Goal: Task Accomplishment & Management: Complete application form

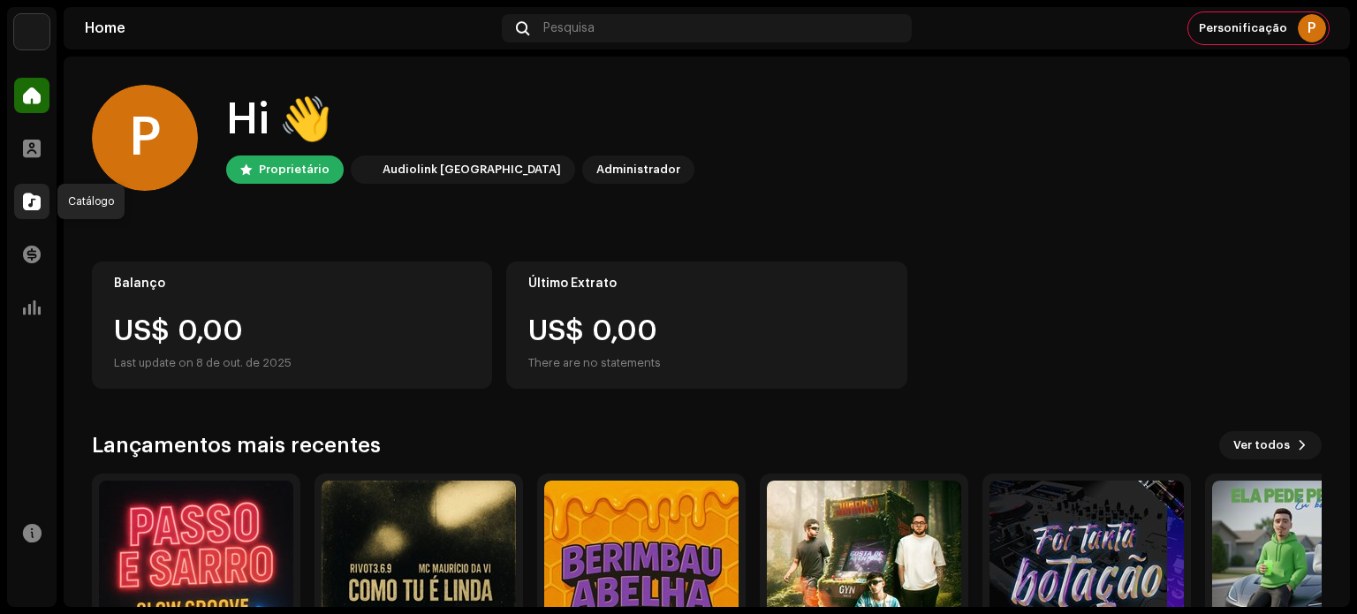
click at [23, 200] on span at bounding box center [32, 201] width 18 height 14
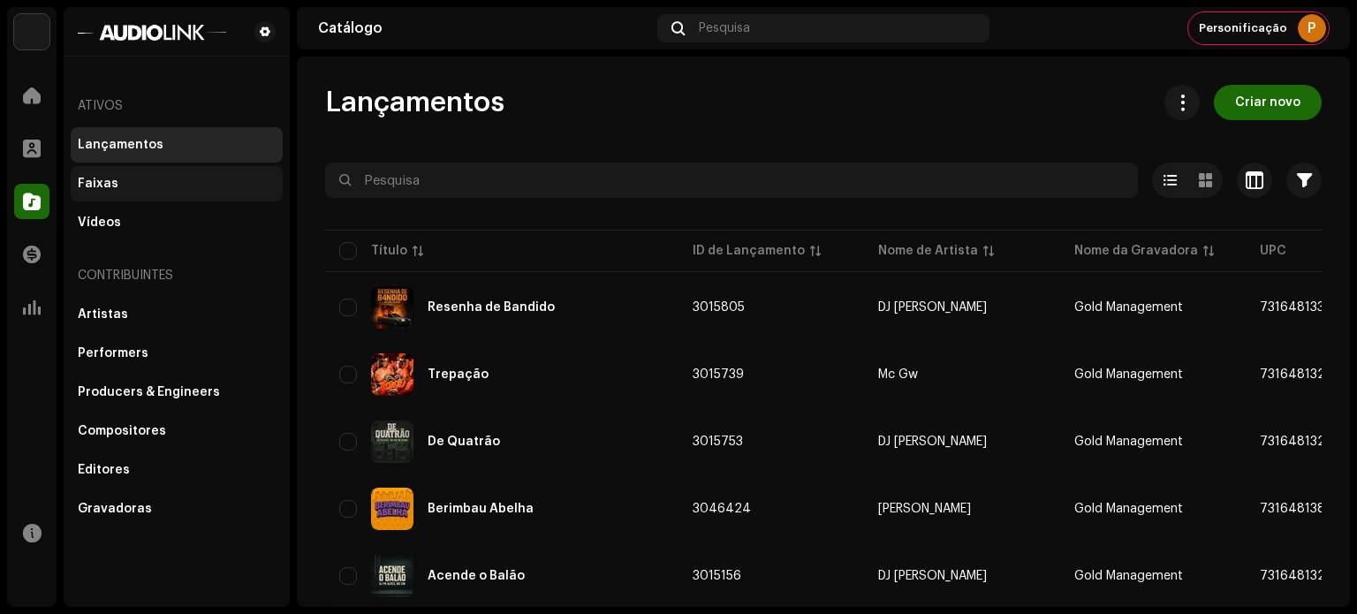
click at [160, 180] on div "Faixas" at bounding box center [177, 184] width 198 height 14
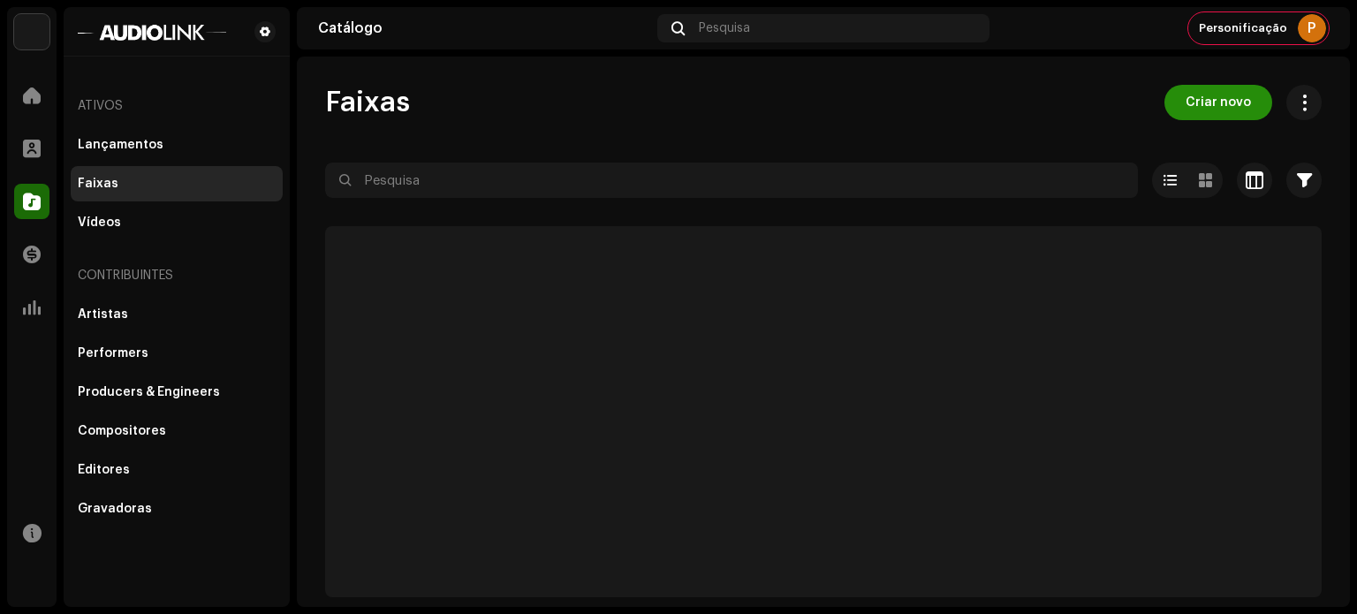
click at [1222, 91] on span "Criar novo" at bounding box center [1218, 102] width 65 height 35
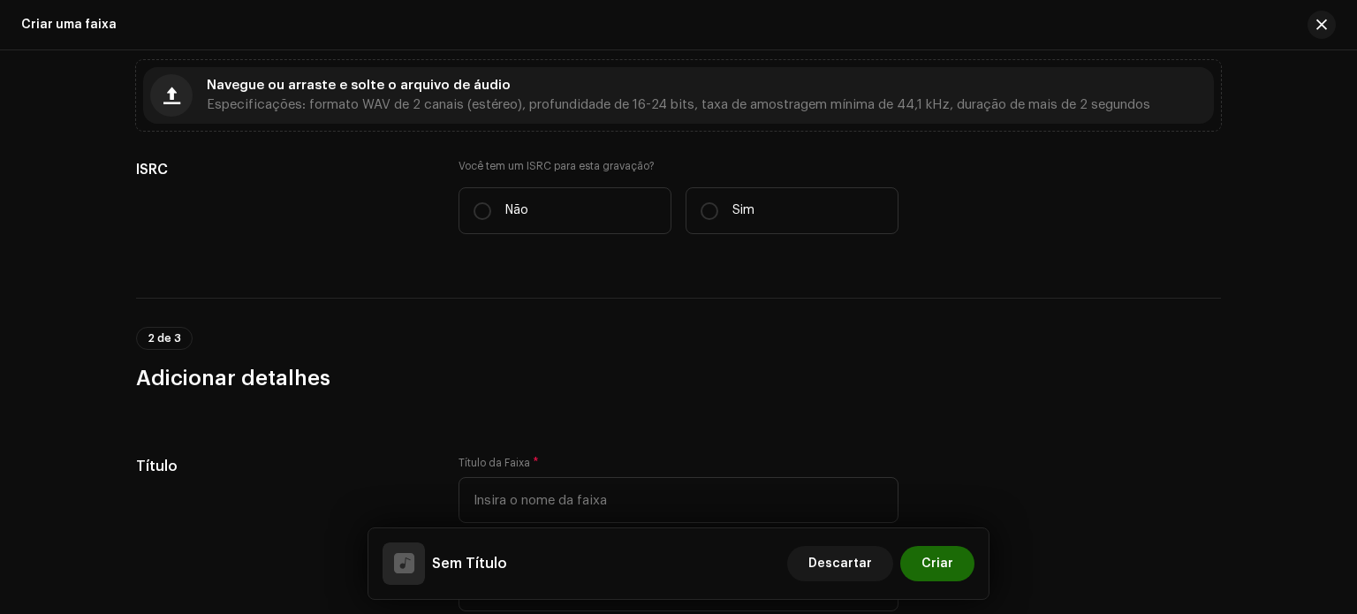
scroll to position [442, 0]
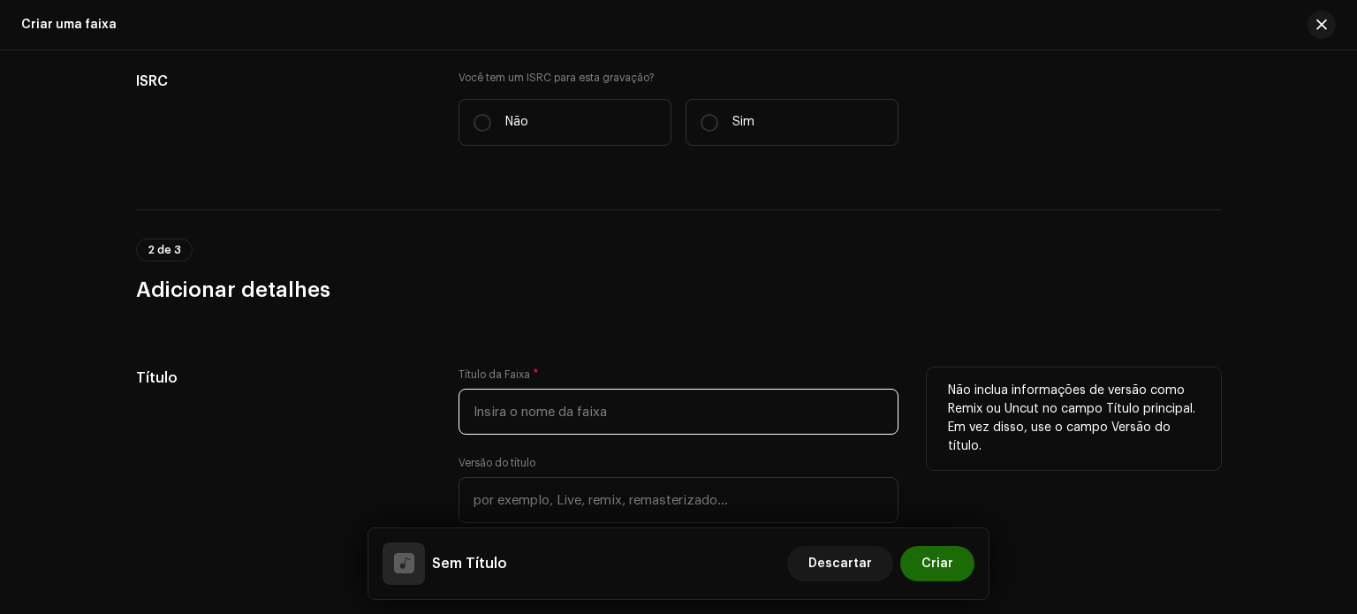
click at [557, 398] on input "text" at bounding box center [679, 412] width 440 height 46
paste input "Tira a [GEOGRAPHIC_DATA]"
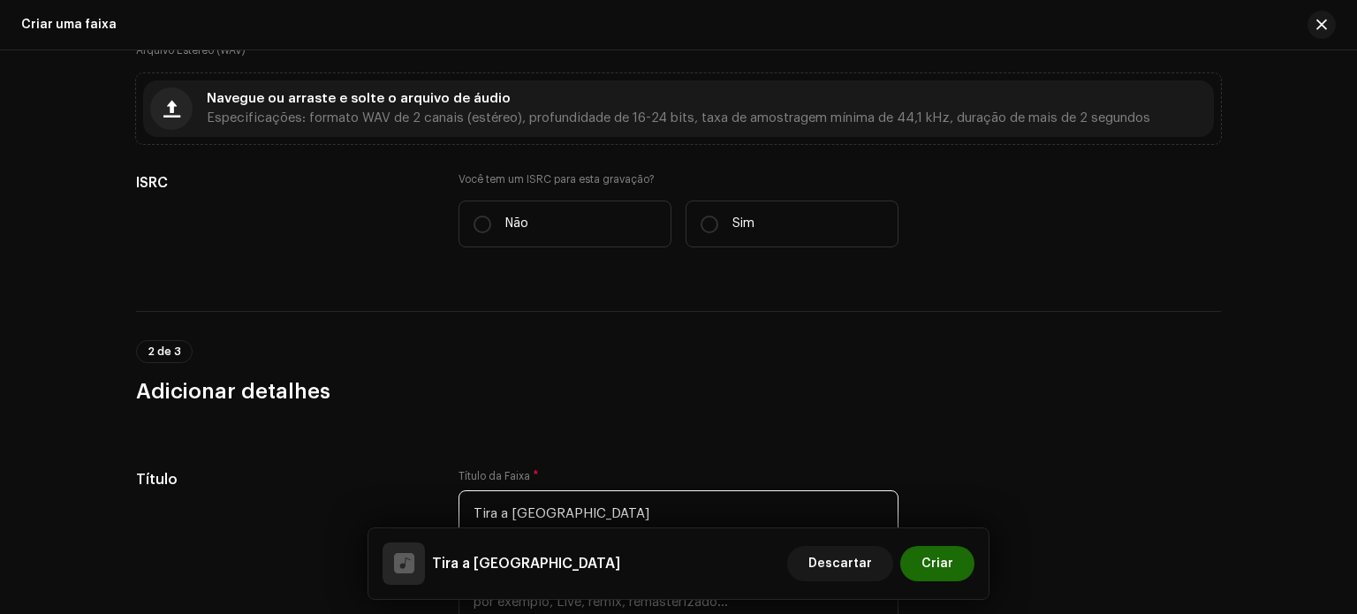
scroll to position [353, 0]
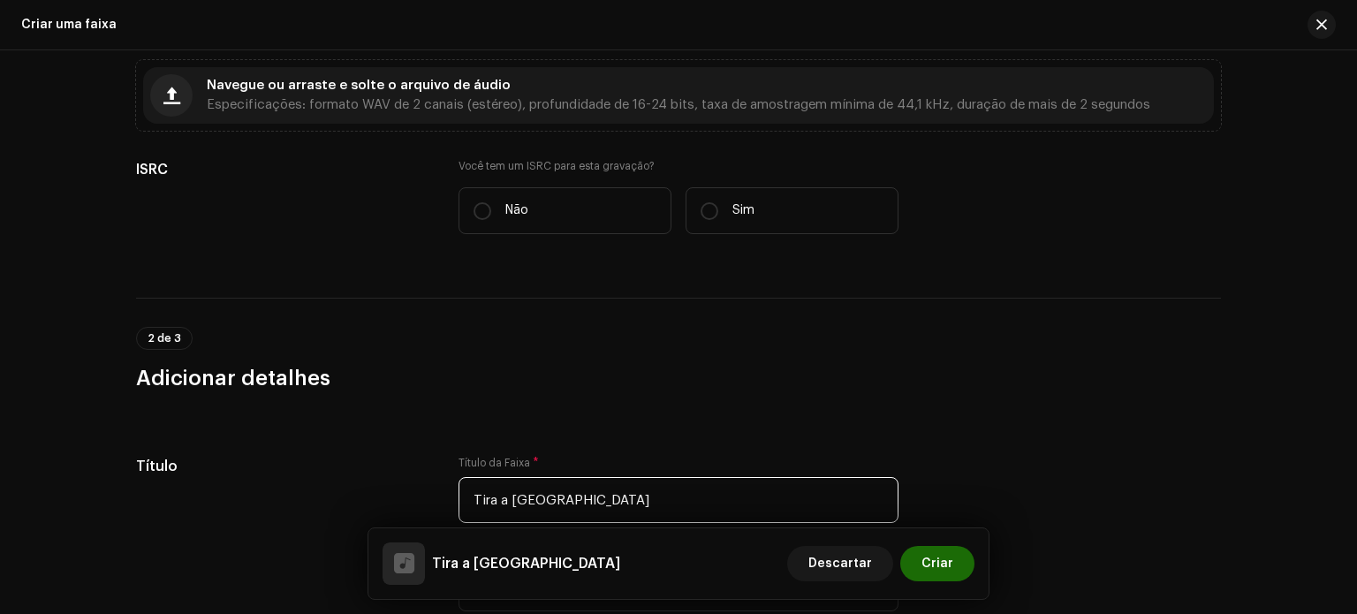
type input "Tira a [GEOGRAPHIC_DATA]"
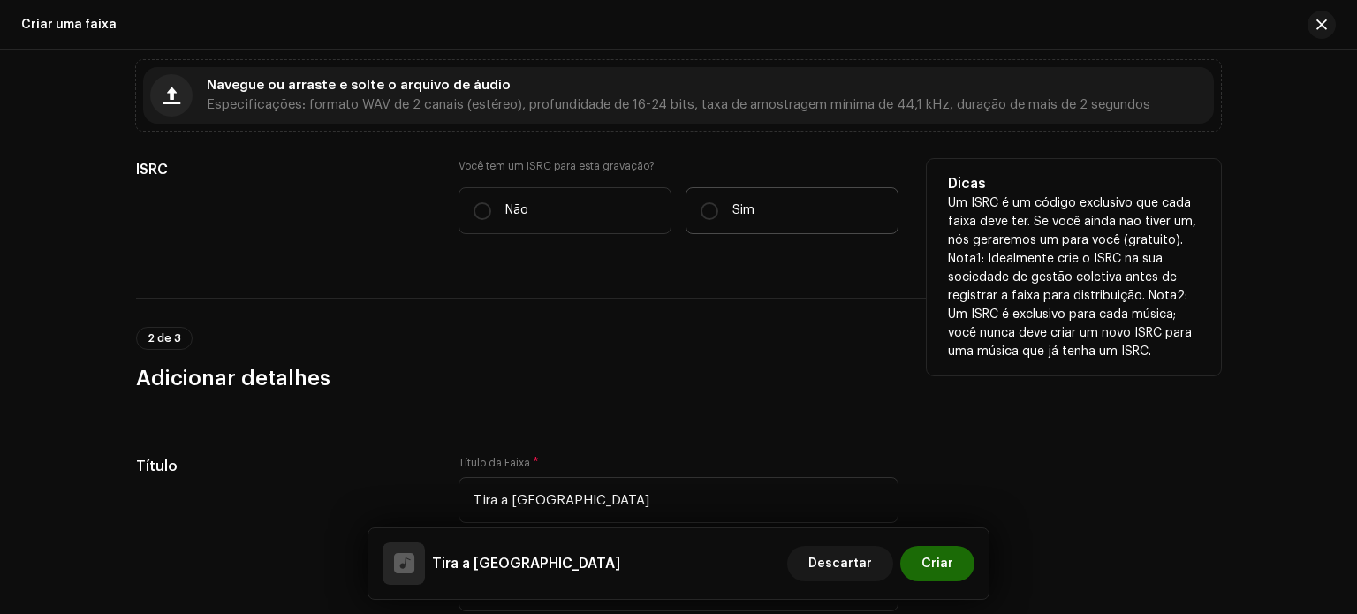
click at [763, 215] on label "Sim" at bounding box center [792, 210] width 213 height 47
click at [718, 215] on input "Sim" at bounding box center [710, 211] width 18 height 18
radio input "true"
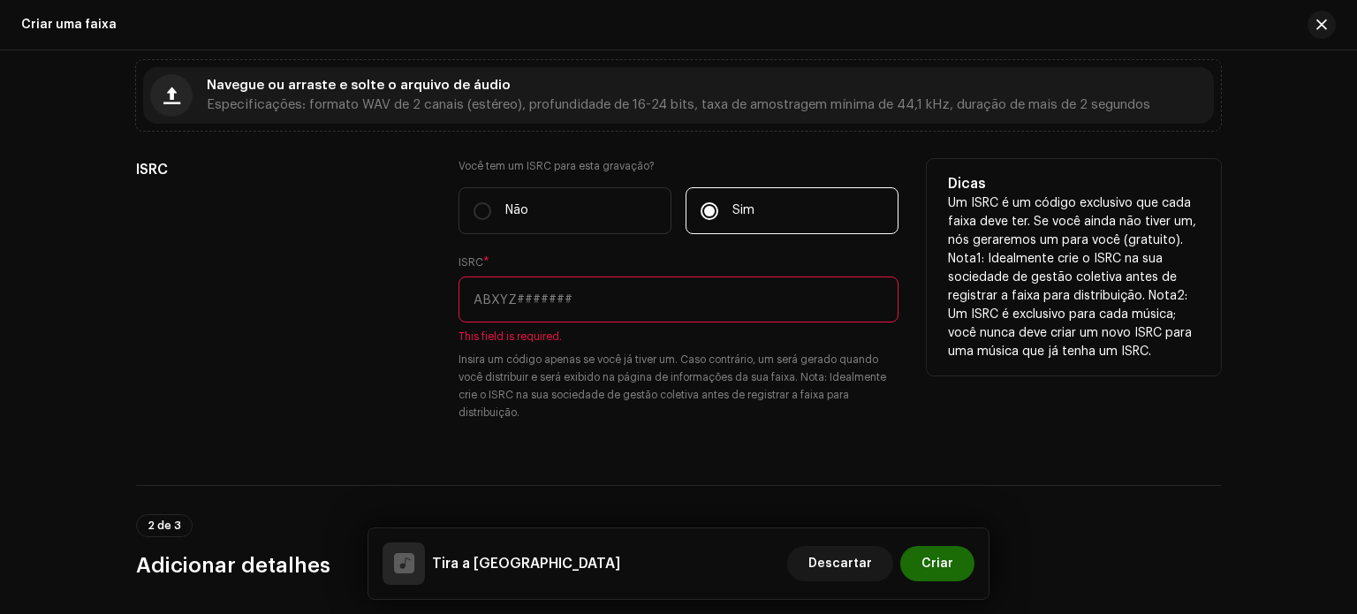
click at [608, 310] on input "text" at bounding box center [679, 300] width 440 height 46
paste input "BKTKU2500850"
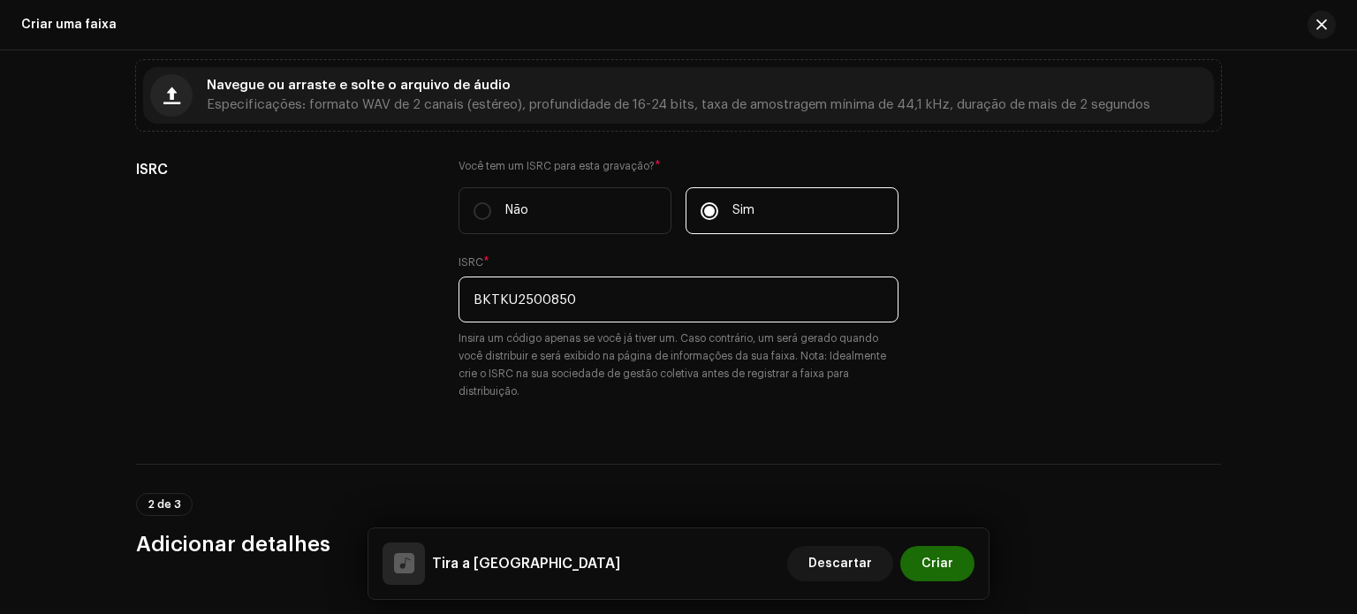
type input "BKTKU2500850"
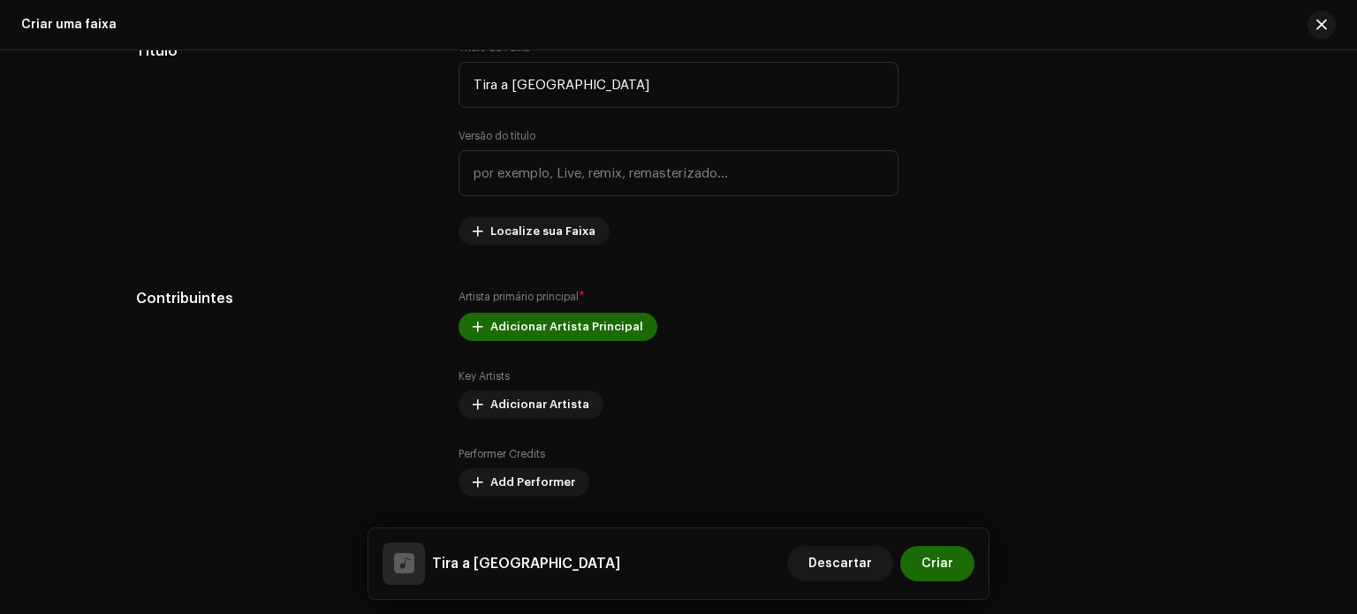
scroll to position [972, 0]
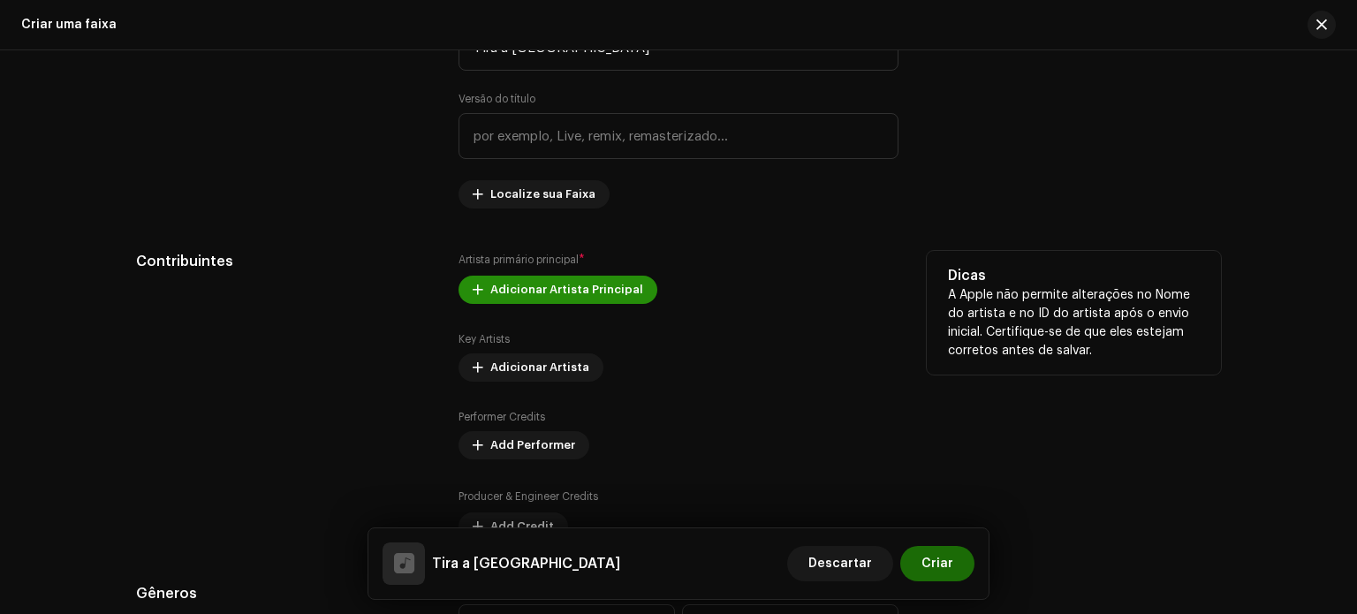
click at [516, 285] on span "Adicionar Artista Principal" at bounding box center [566, 289] width 153 height 35
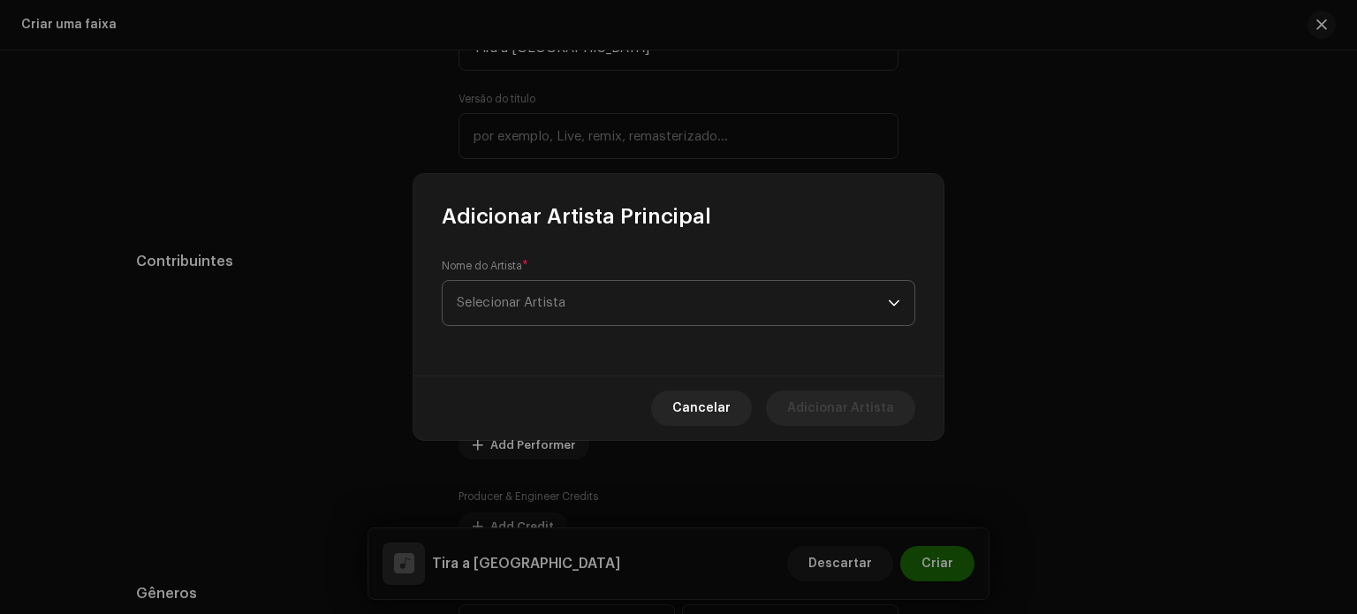
click at [550, 305] on span "Selecionar Artista" at bounding box center [511, 302] width 109 height 13
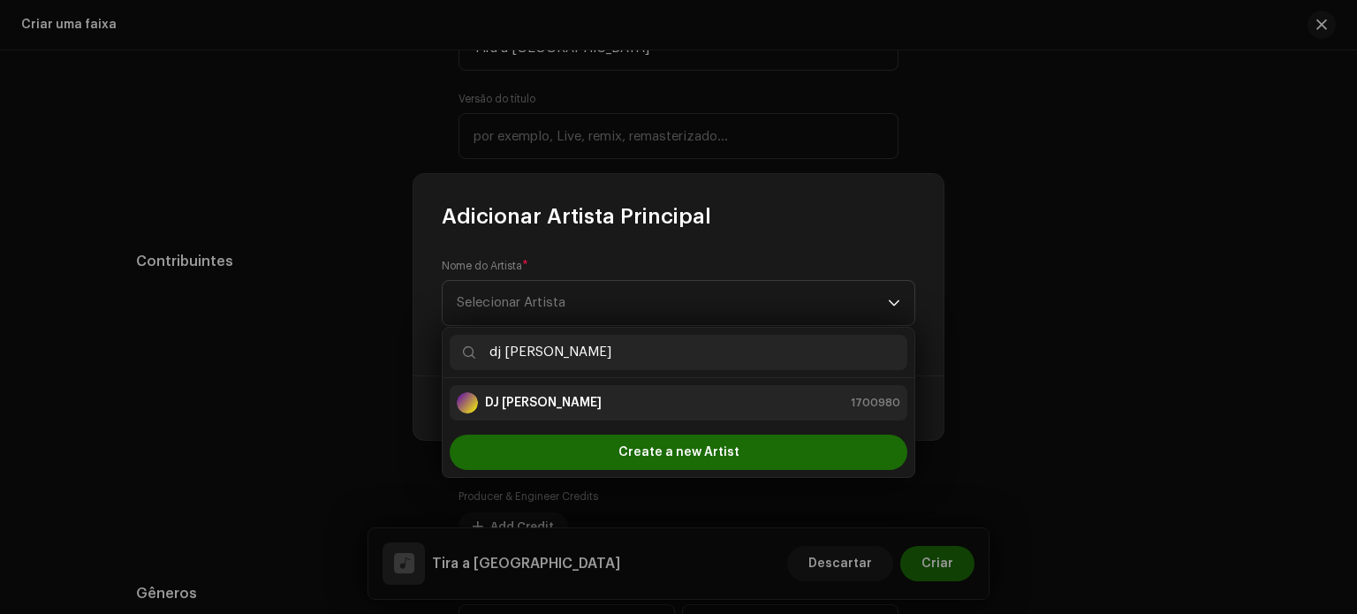
type input "dj [PERSON_NAME]"
click at [560, 397] on div "DJ ROD 1700980" at bounding box center [679, 402] width 444 height 21
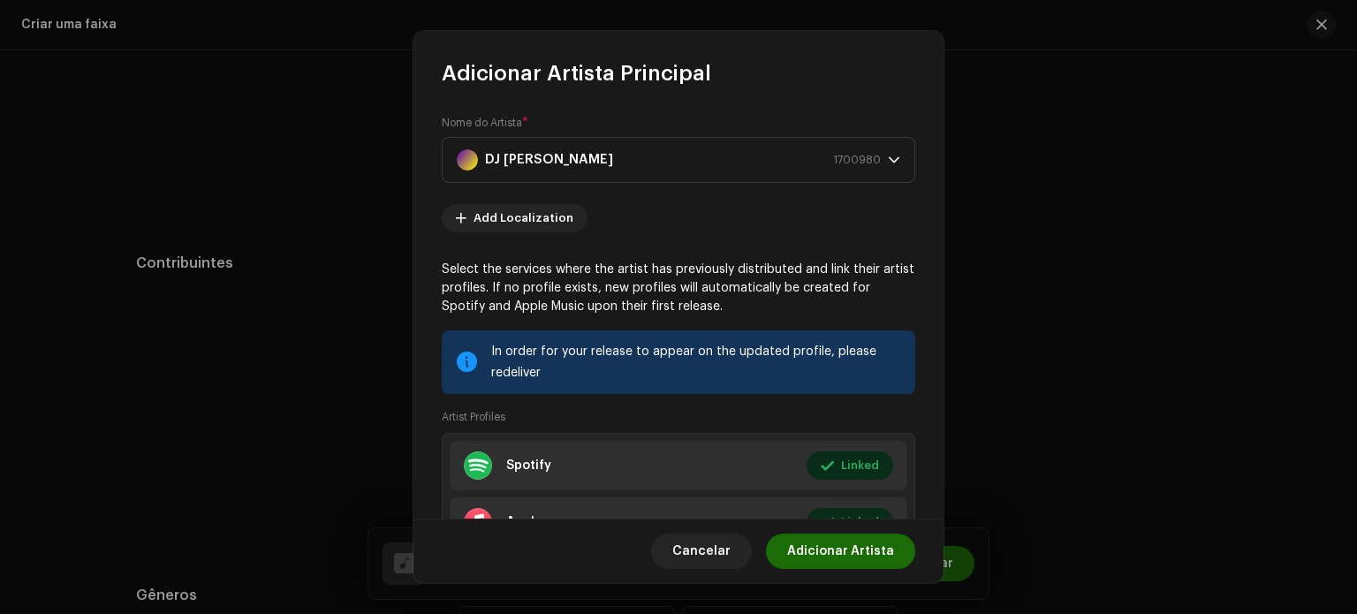
scroll to position [973, 0]
click at [809, 543] on span "Adicionar Artista" at bounding box center [840, 551] width 107 height 35
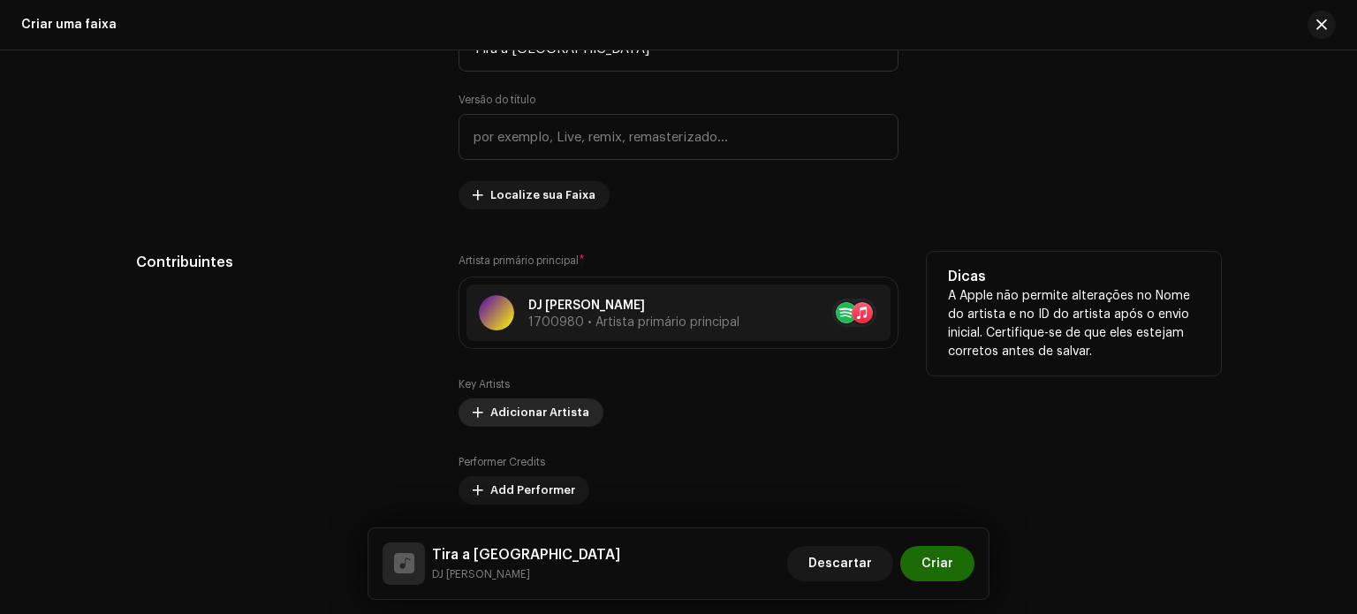
click at [562, 420] on span "Adicionar Artista" at bounding box center [539, 412] width 99 height 35
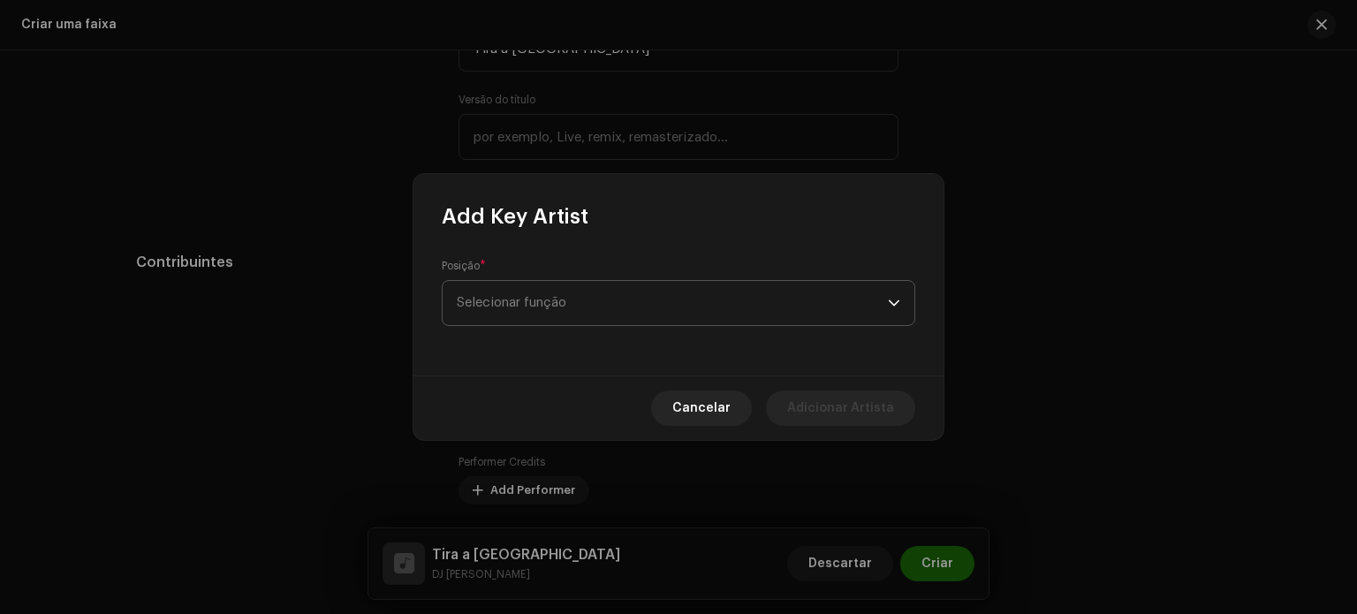
click at [574, 315] on span "Selecionar função" at bounding box center [672, 303] width 431 height 44
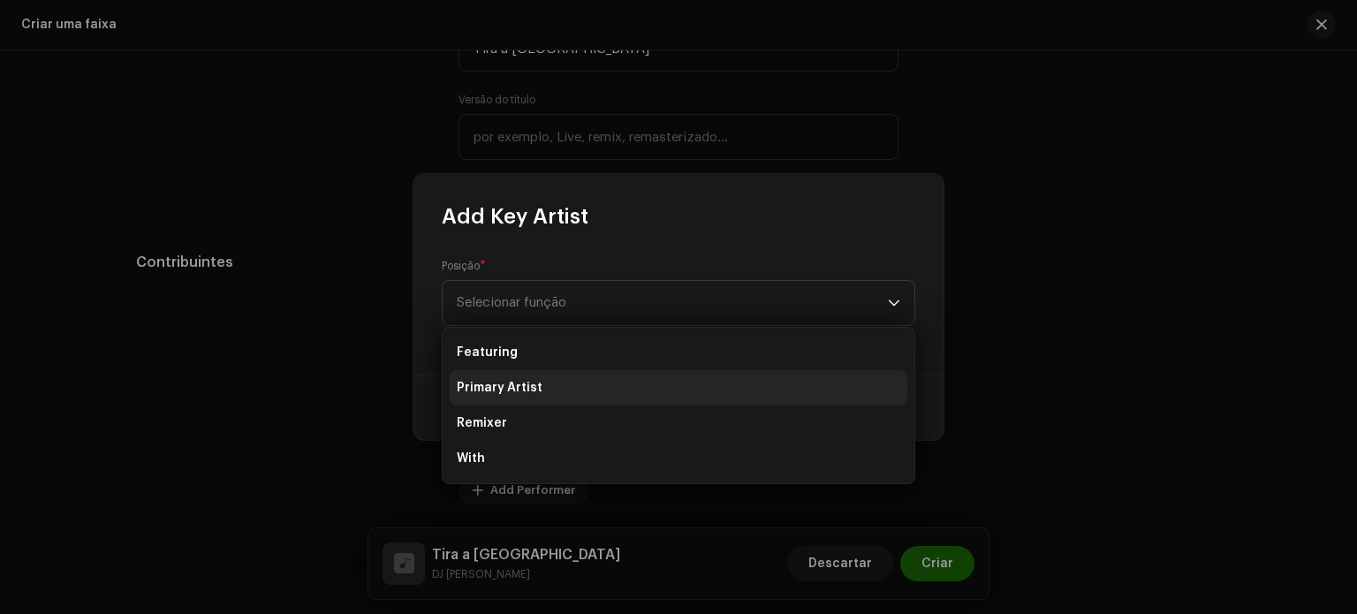
click at [589, 381] on li "Primary Artist" at bounding box center [679, 387] width 458 height 35
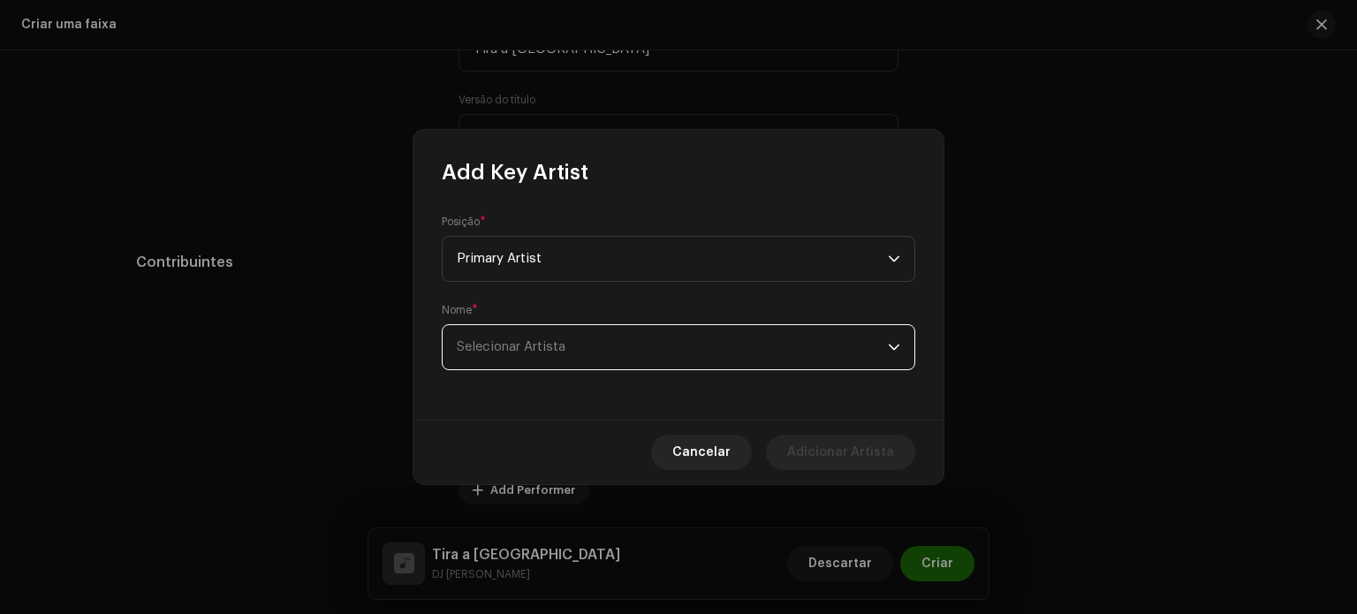
click at [606, 362] on span "Selecionar Artista" at bounding box center [672, 347] width 431 height 44
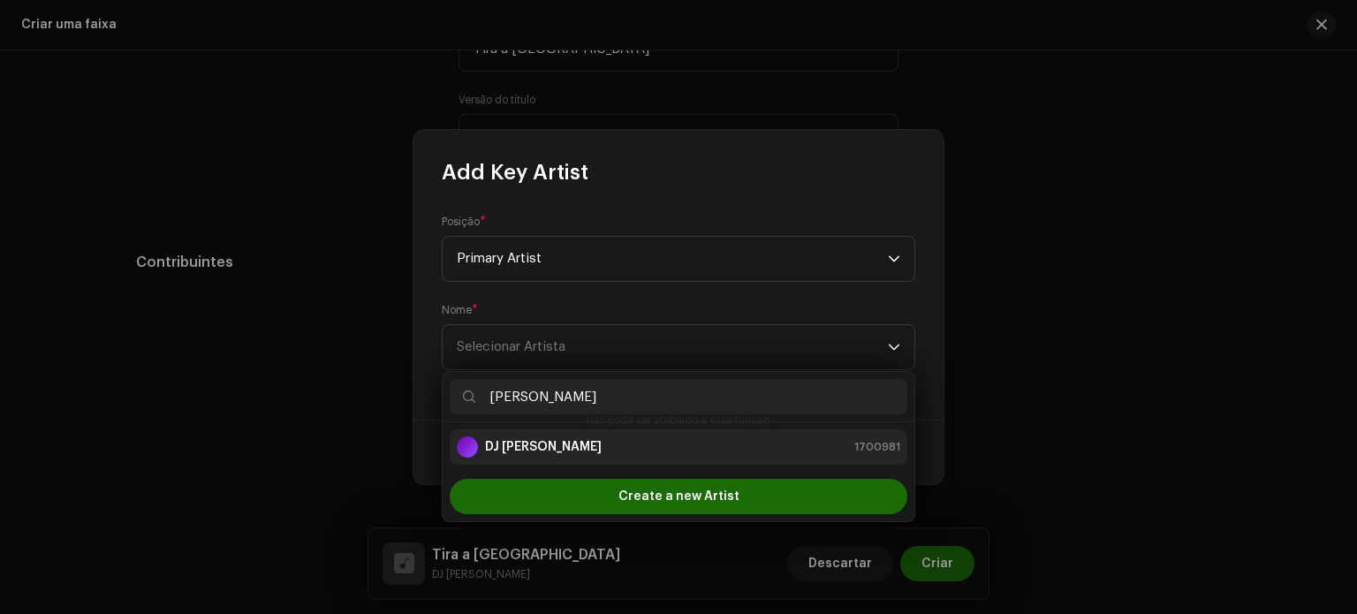
type input "[PERSON_NAME]"
click at [575, 455] on div "DJ [PERSON_NAME]" at bounding box center [529, 447] width 145 height 21
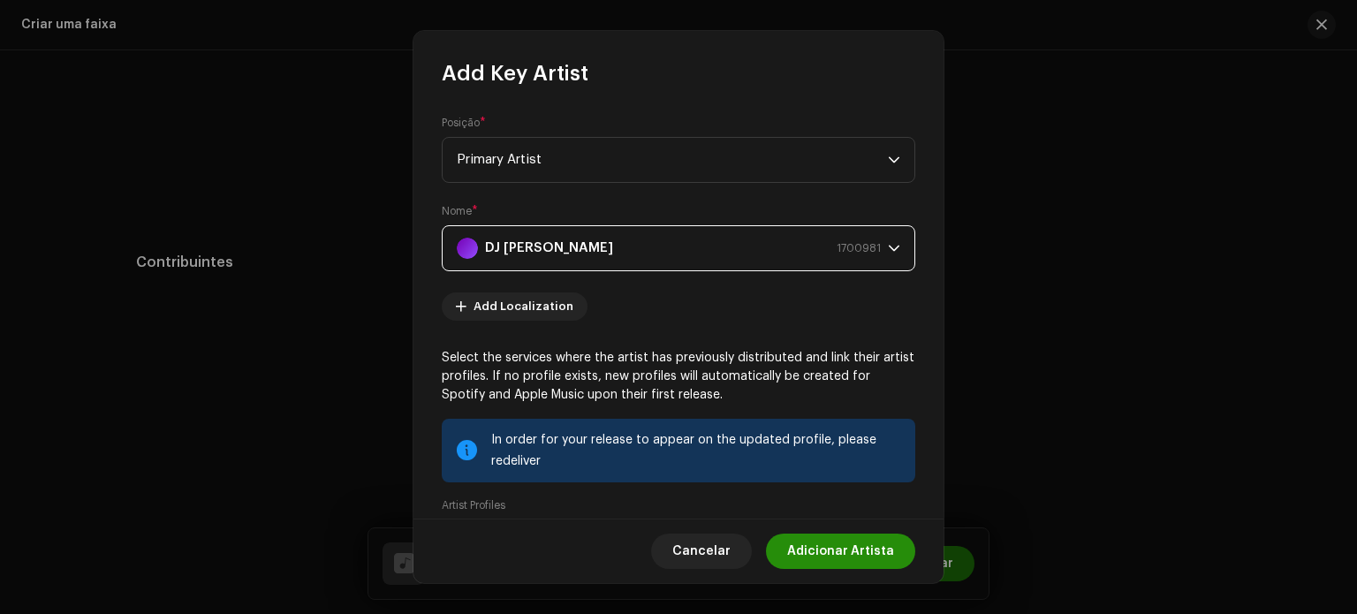
click at [832, 544] on span "Adicionar Artista" at bounding box center [840, 551] width 107 height 35
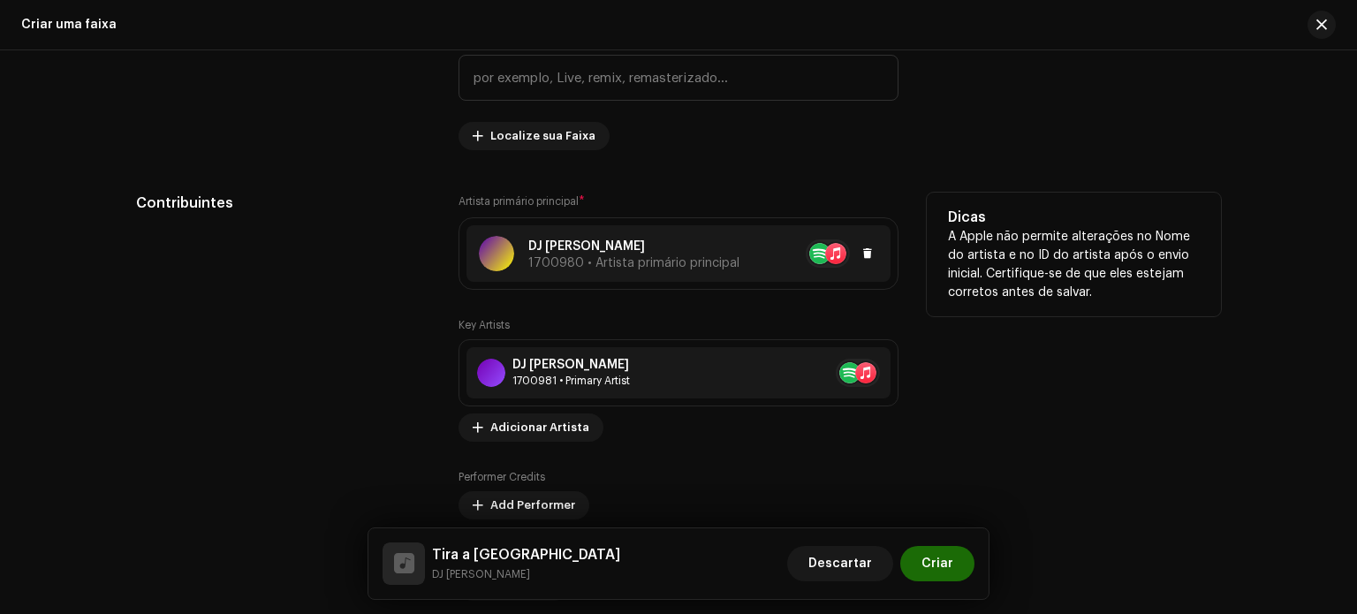
scroll to position [1150, 0]
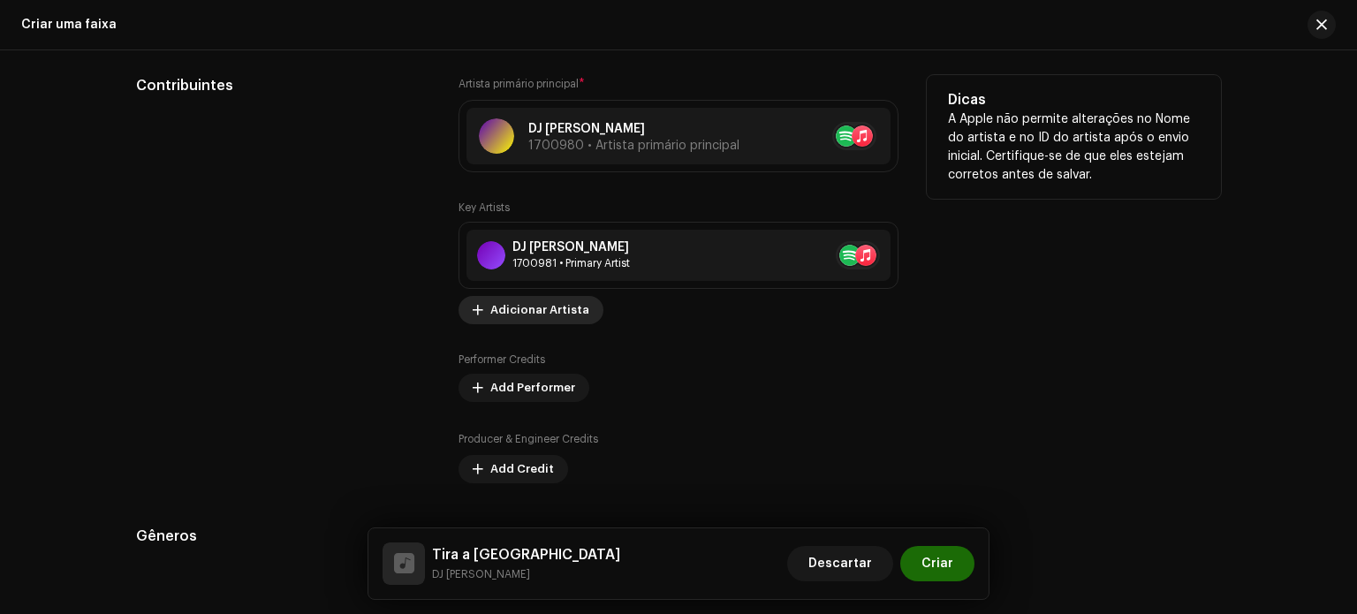
click at [527, 306] on span "Adicionar Artista" at bounding box center [539, 310] width 99 height 35
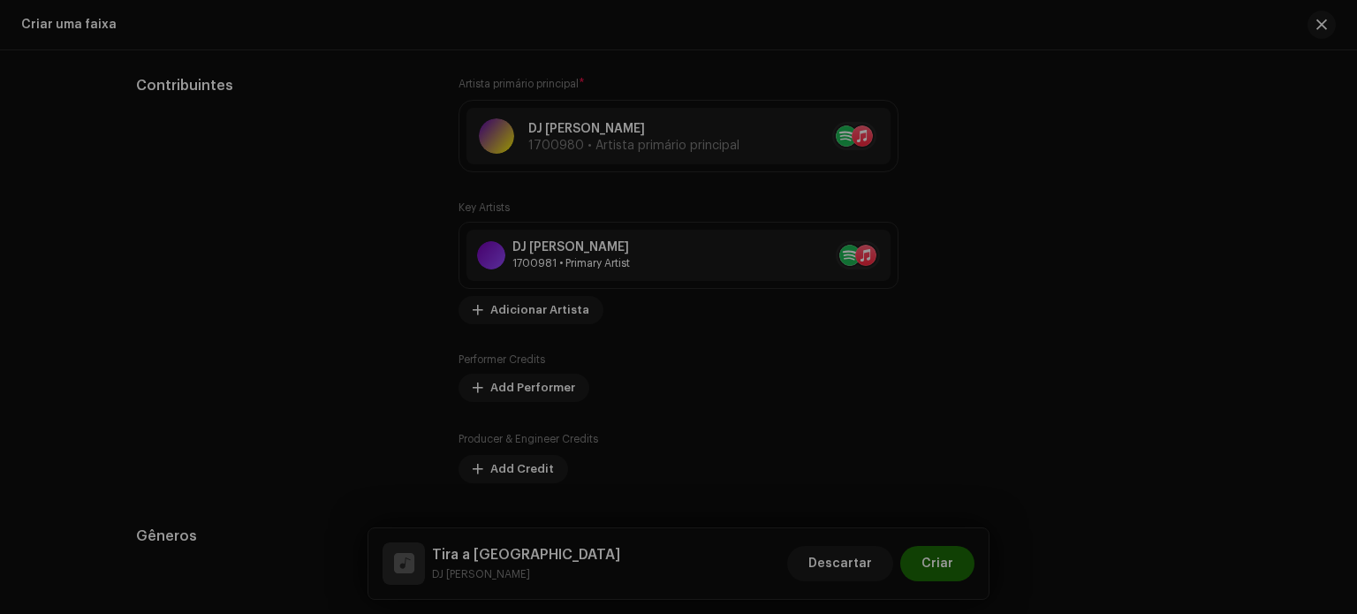
click at [227, 304] on div "Add Key Artist Posição * Selecionar função This field is required. Cancelar Adi…" at bounding box center [678, 307] width 1357 height 614
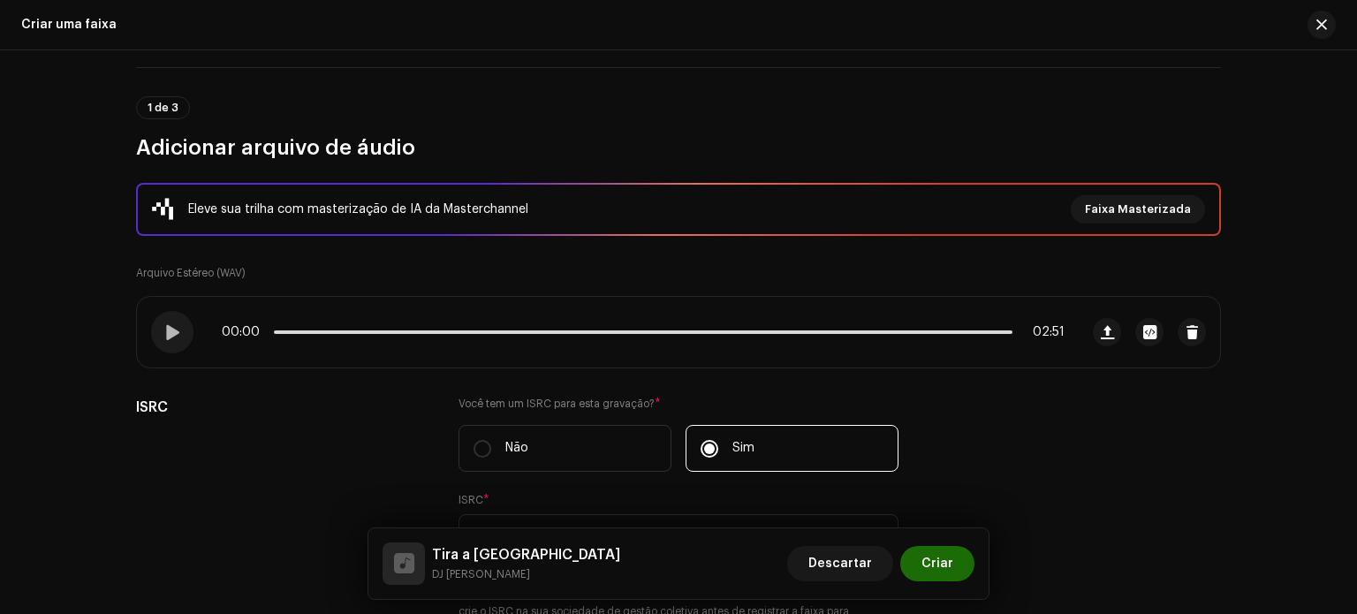
scroll to position [89, 0]
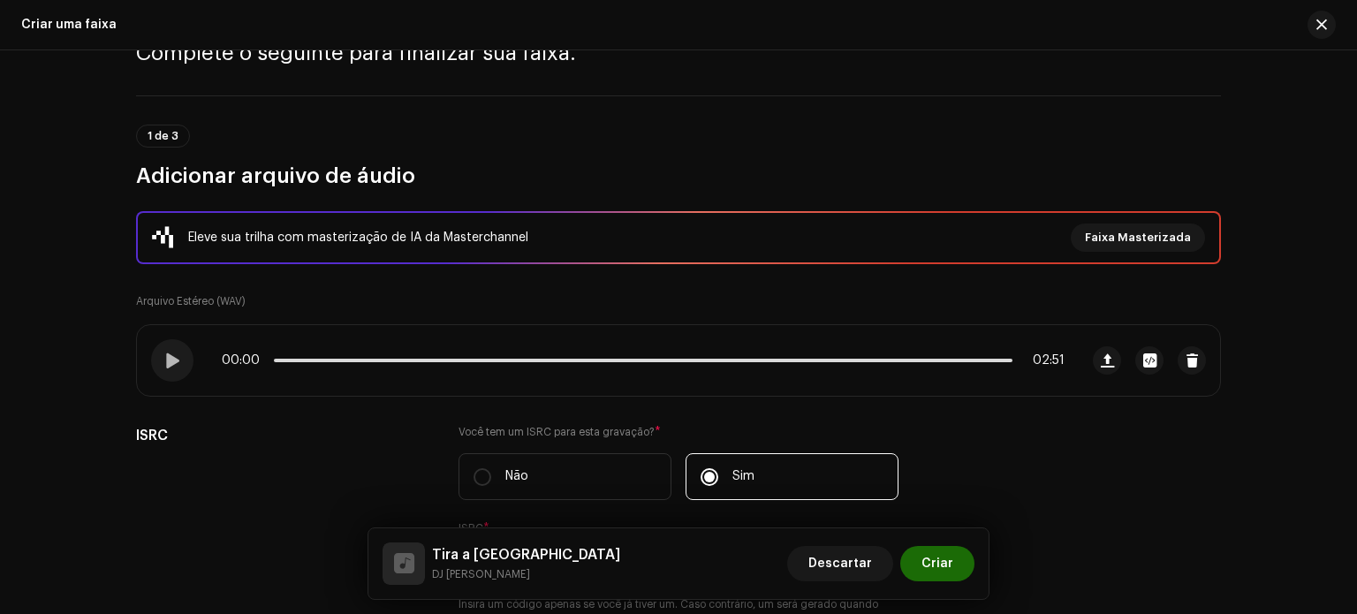
click at [1336, 24] on div "Criar uma faixa" at bounding box center [678, 25] width 1357 height 50
click at [1332, 24] on button "button" at bounding box center [1322, 25] width 28 height 28
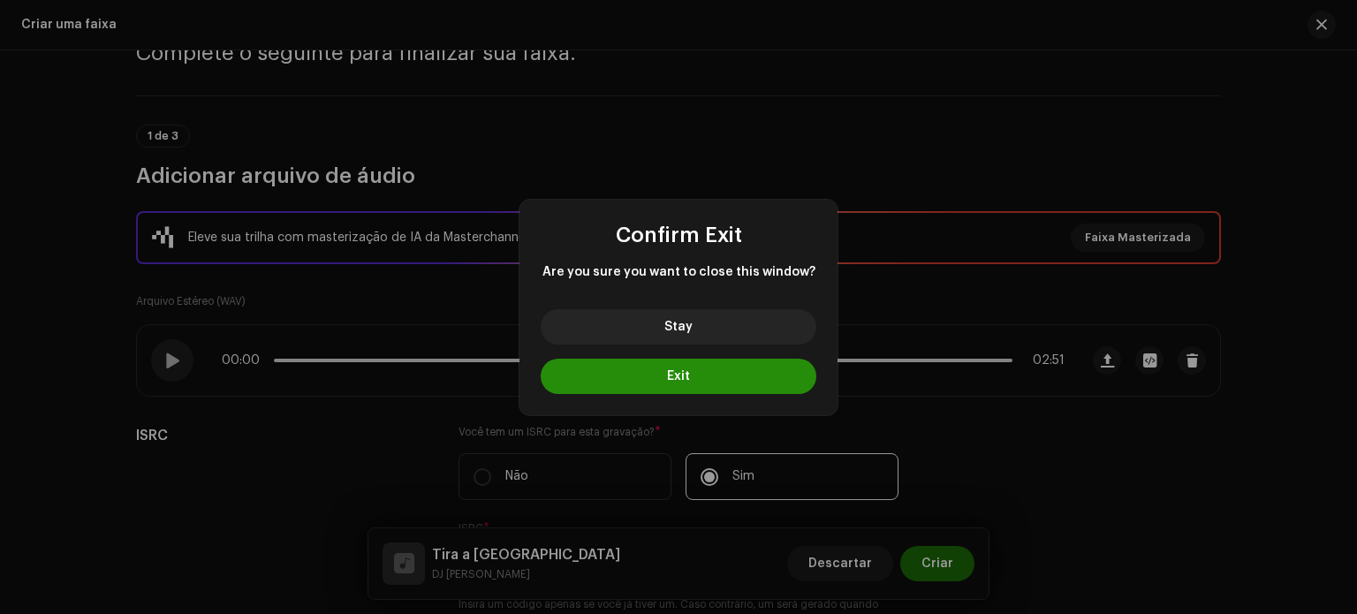
click at [766, 375] on button "Exit" at bounding box center [679, 376] width 276 height 35
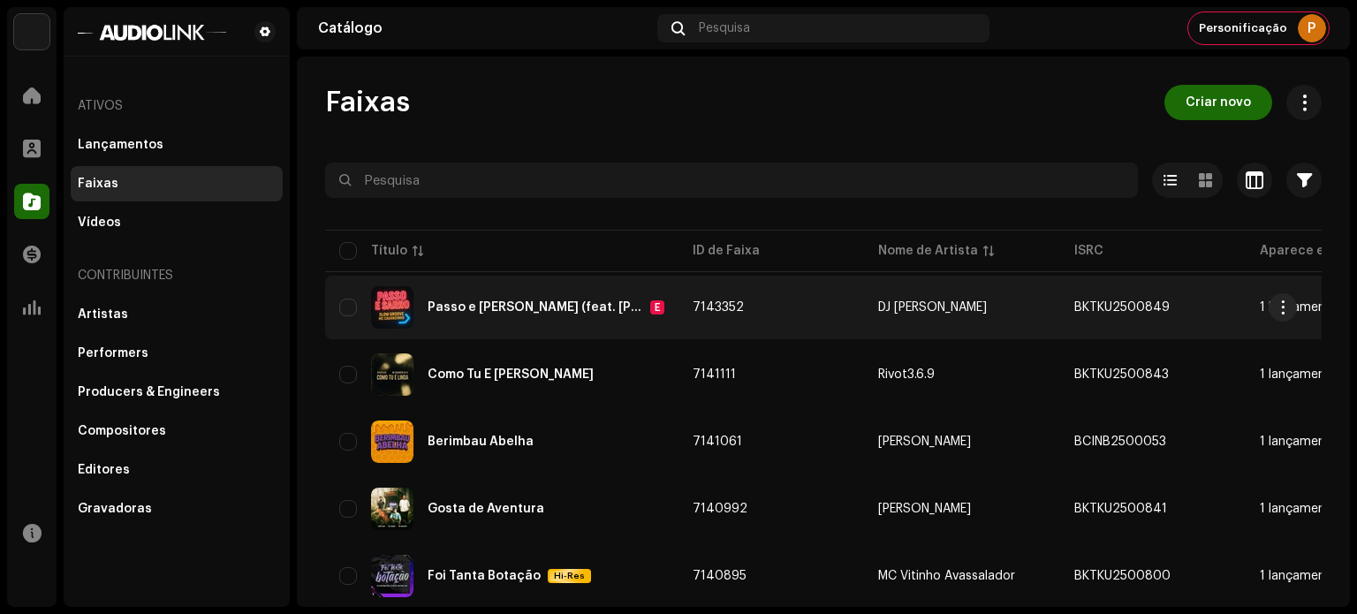
click at [530, 324] on div "Passo e [PERSON_NAME] (feat. [PERSON_NAME]) E" at bounding box center [501, 307] width 325 height 42
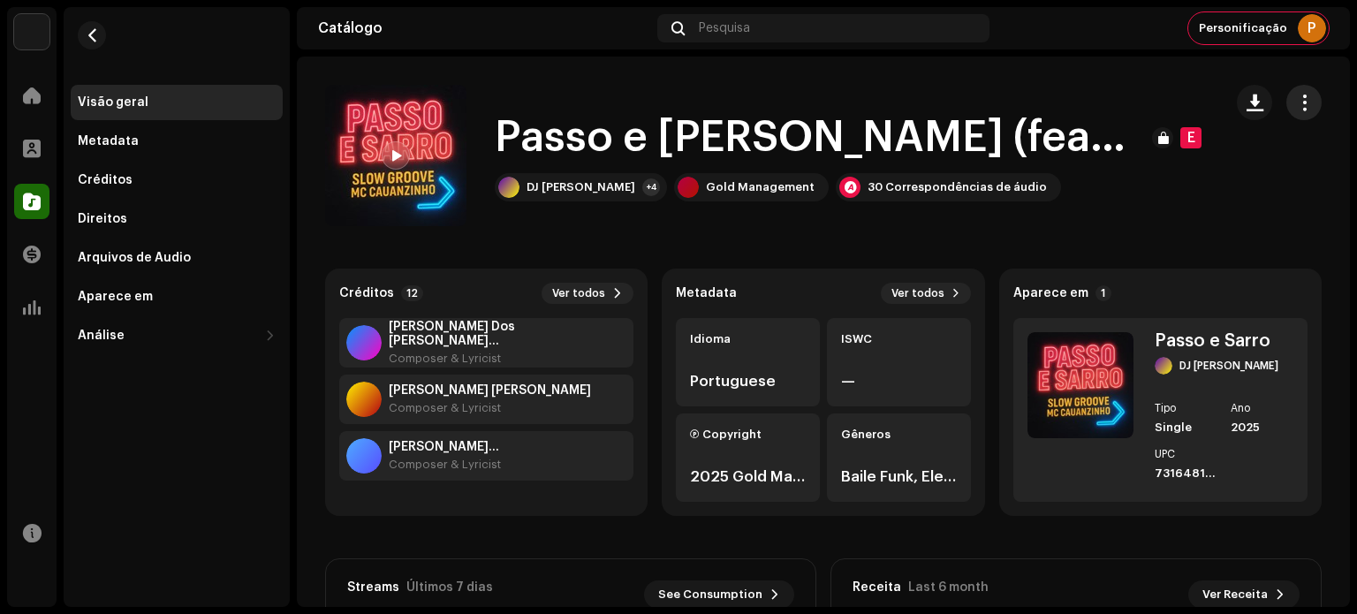
click at [1296, 95] on span "button" at bounding box center [1304, 102] width 17 height 14
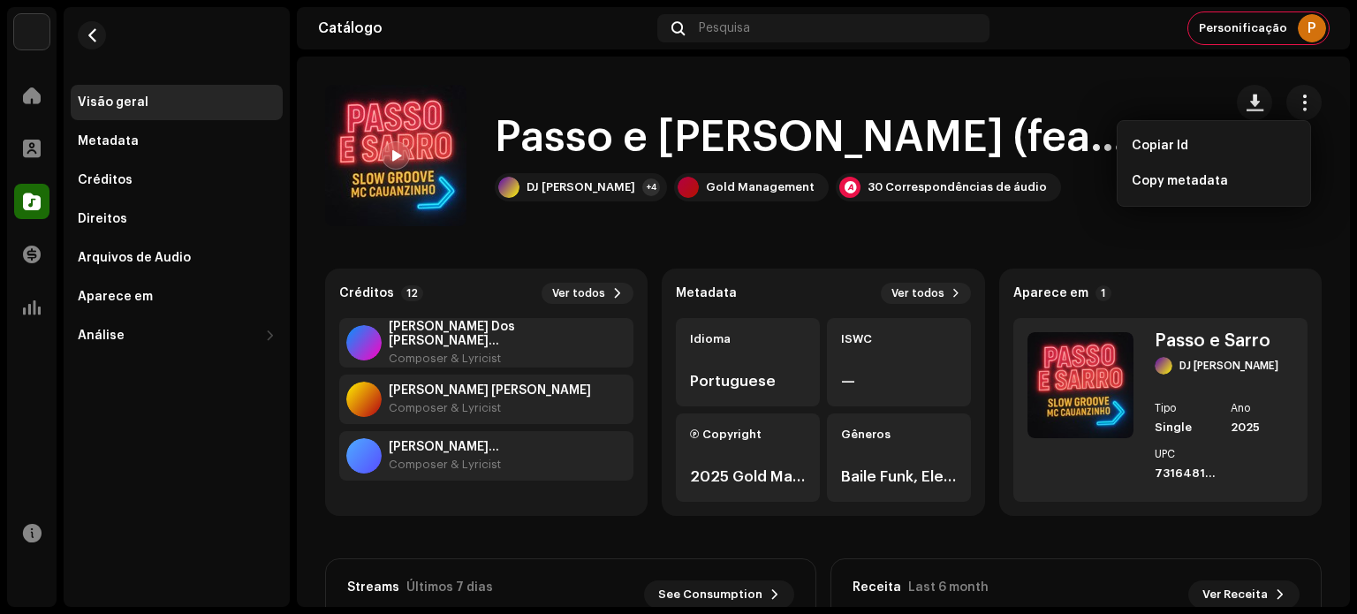
click at [986, 237] on catalog-tracks-details-overview "Passo e [PERSON_NAME] (feat. [PERSON_NAME]) E Passo e [PERSON_NAME] (feat. [PER…" at bounding box center [823, 499] width 1053 height 884
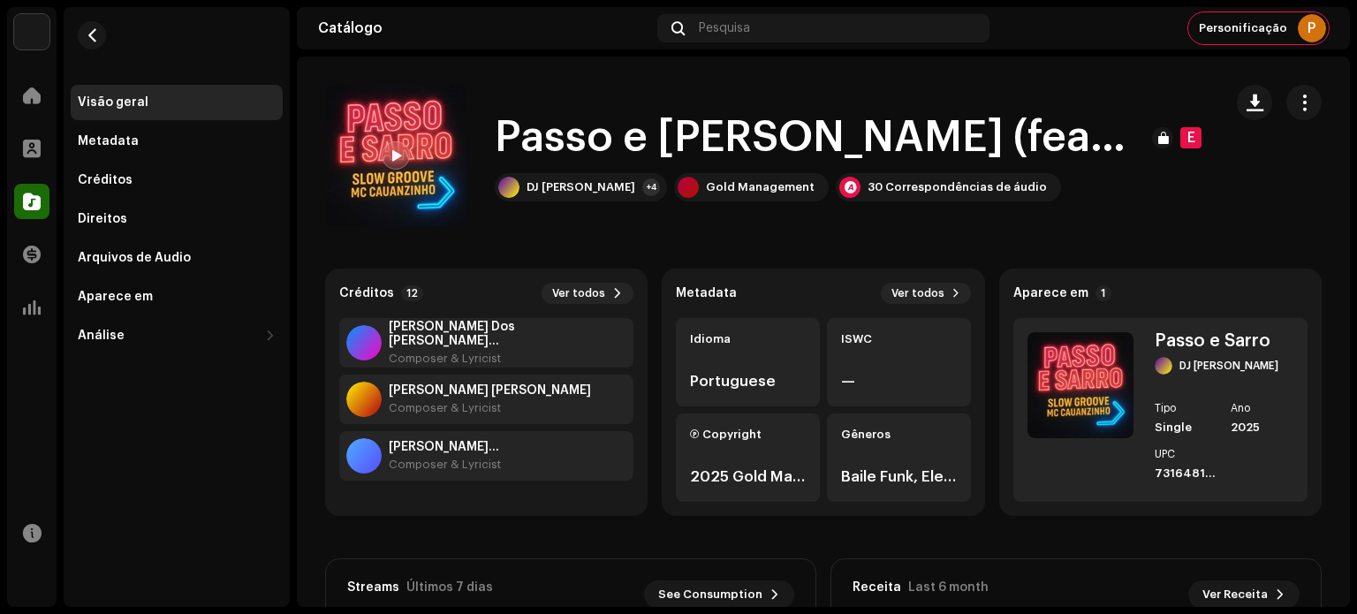
scroll to position [177, 0]
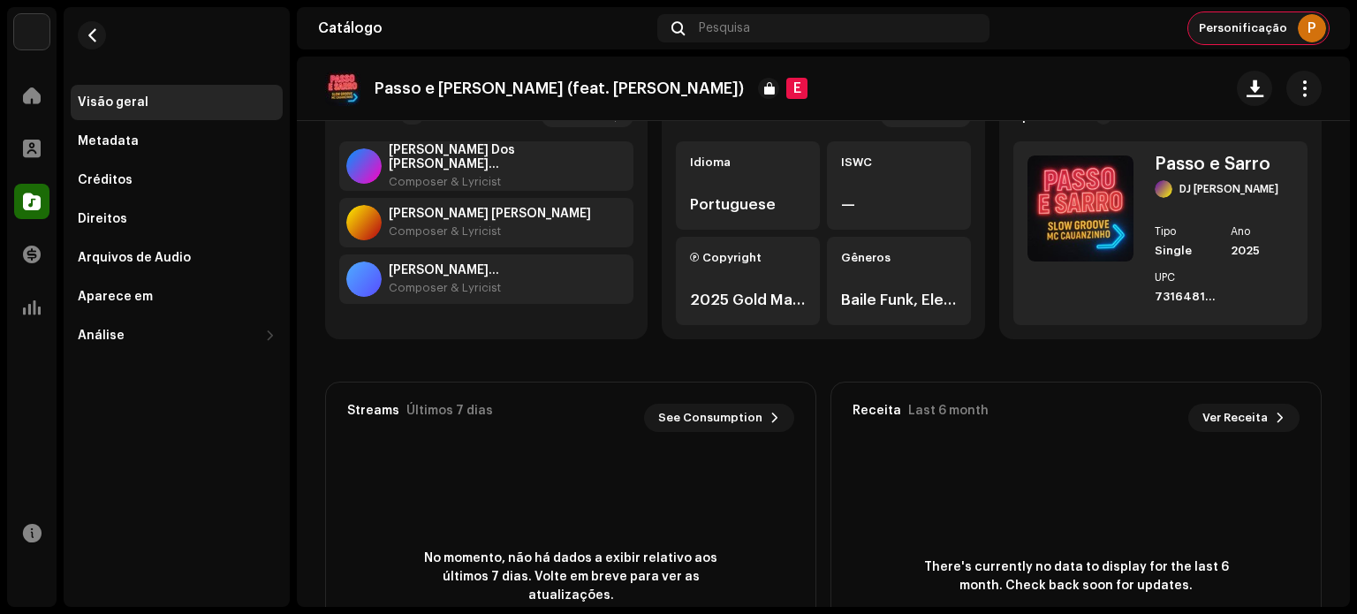
click at [1289, 34] on div "Personificação P" at bounding box center [1259, 28] width 141 height 32
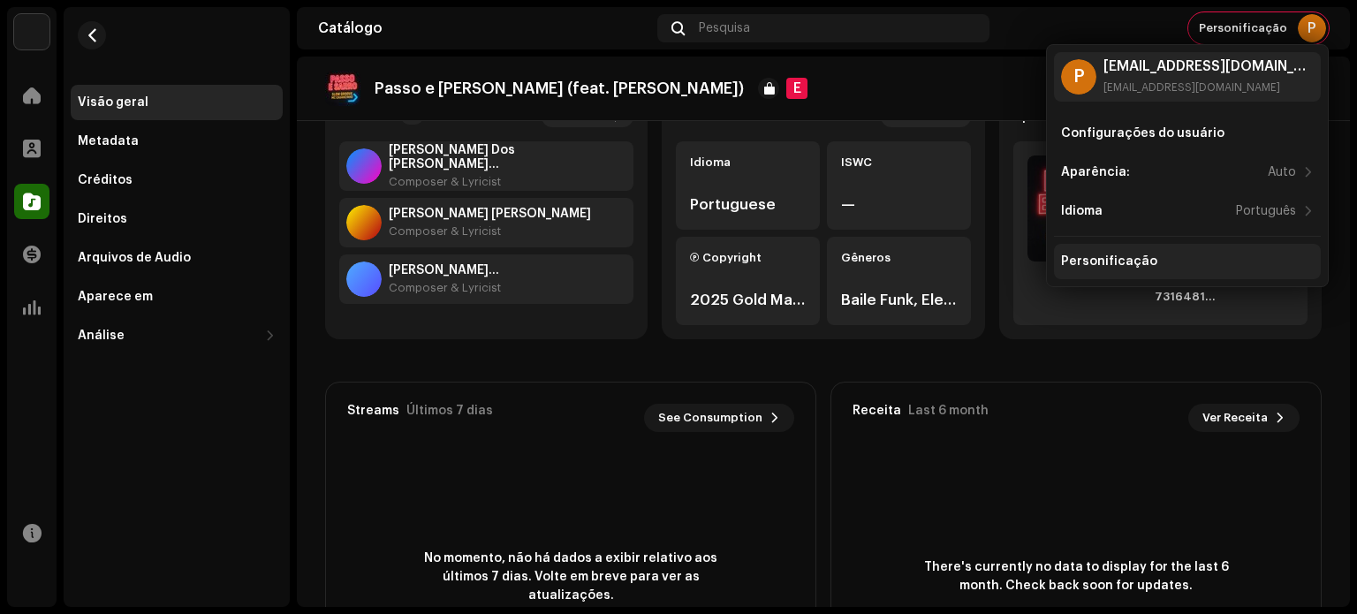
click at [1131, 255] on div "Personificação" at bounding box center [1109, 262] width 96 height 14
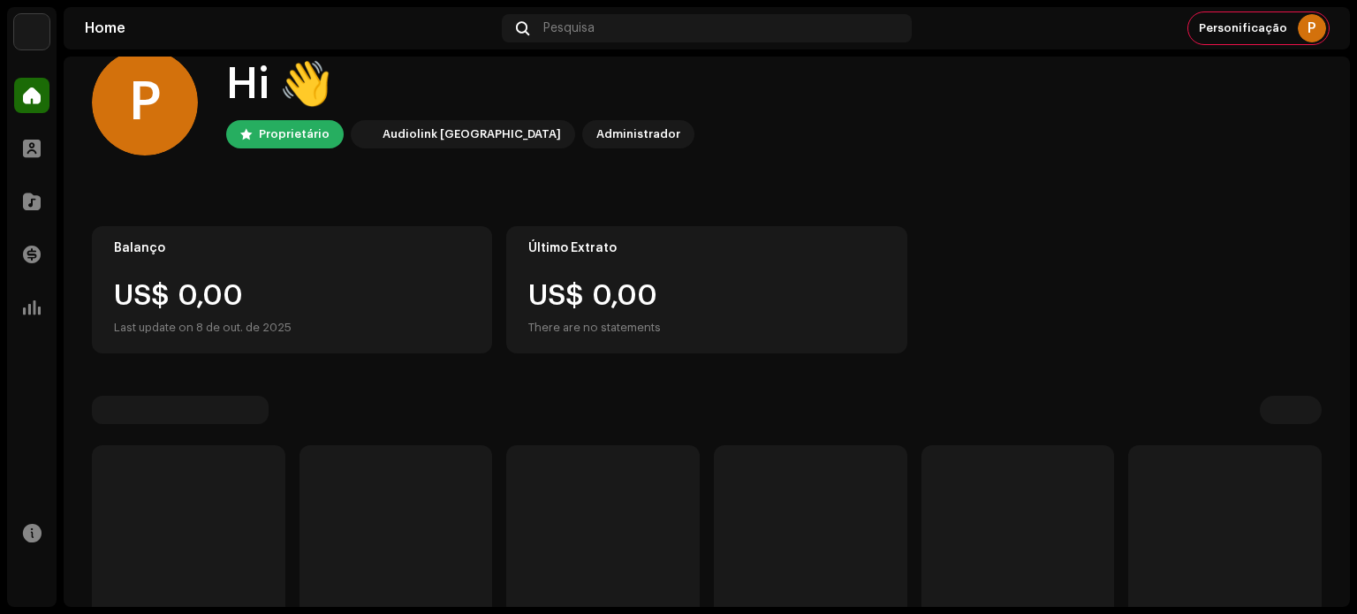
scroll to position [4, 0]
